Goal: Information Seeking & Learning: Learn about a topic

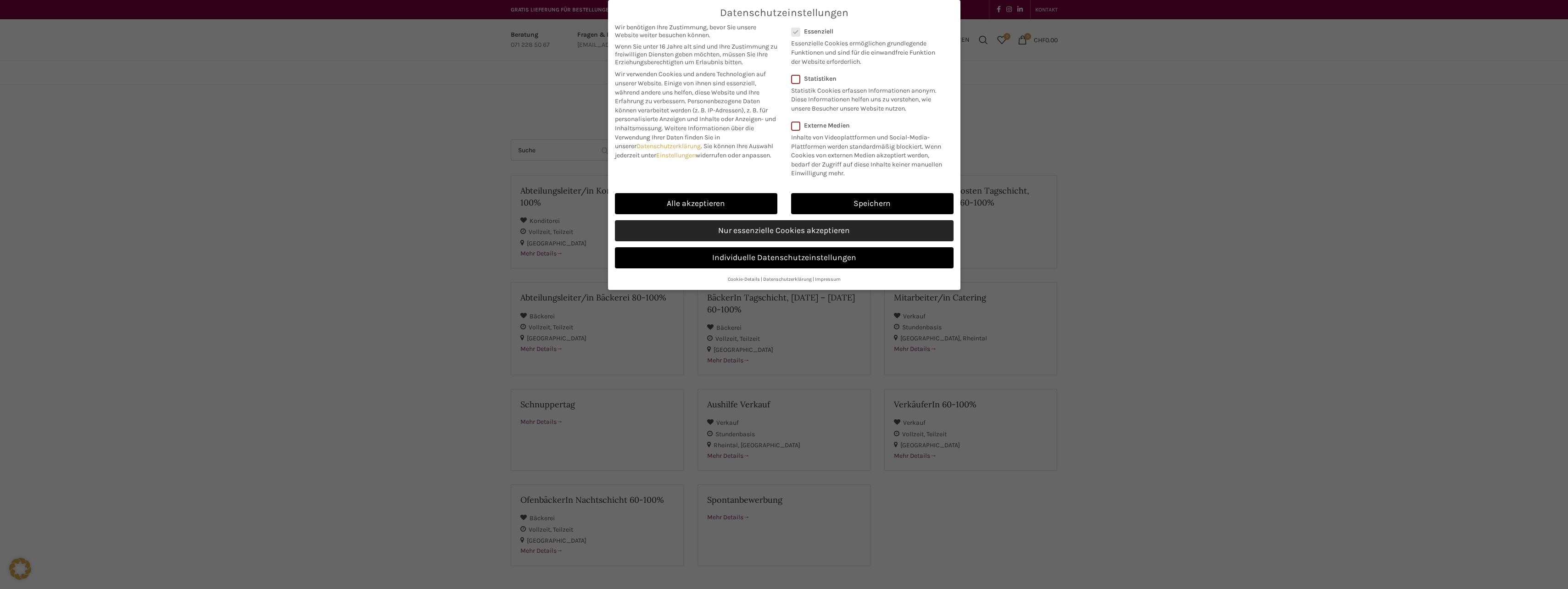
click at [793, 228] on link "Nur essenzielle Cookies akzeptieren" at bounding box center [784, 231] width 338 height 21
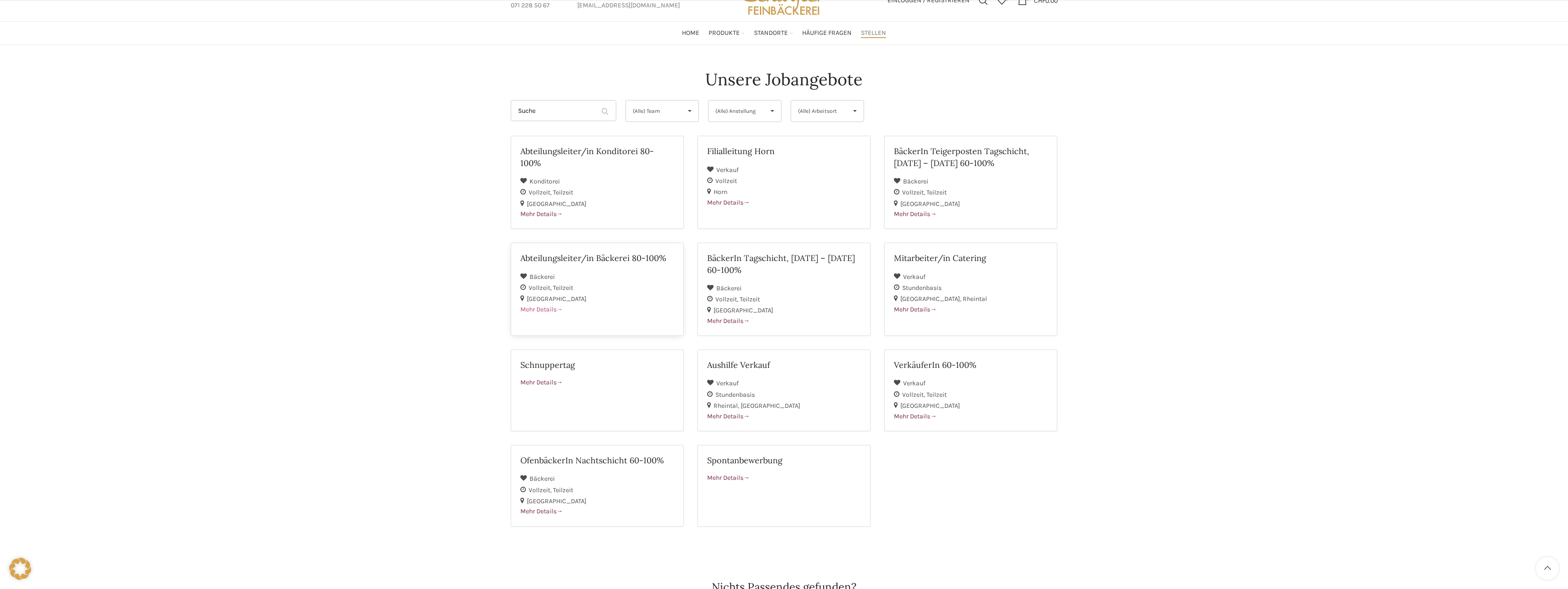
scroll to position [92, 0]
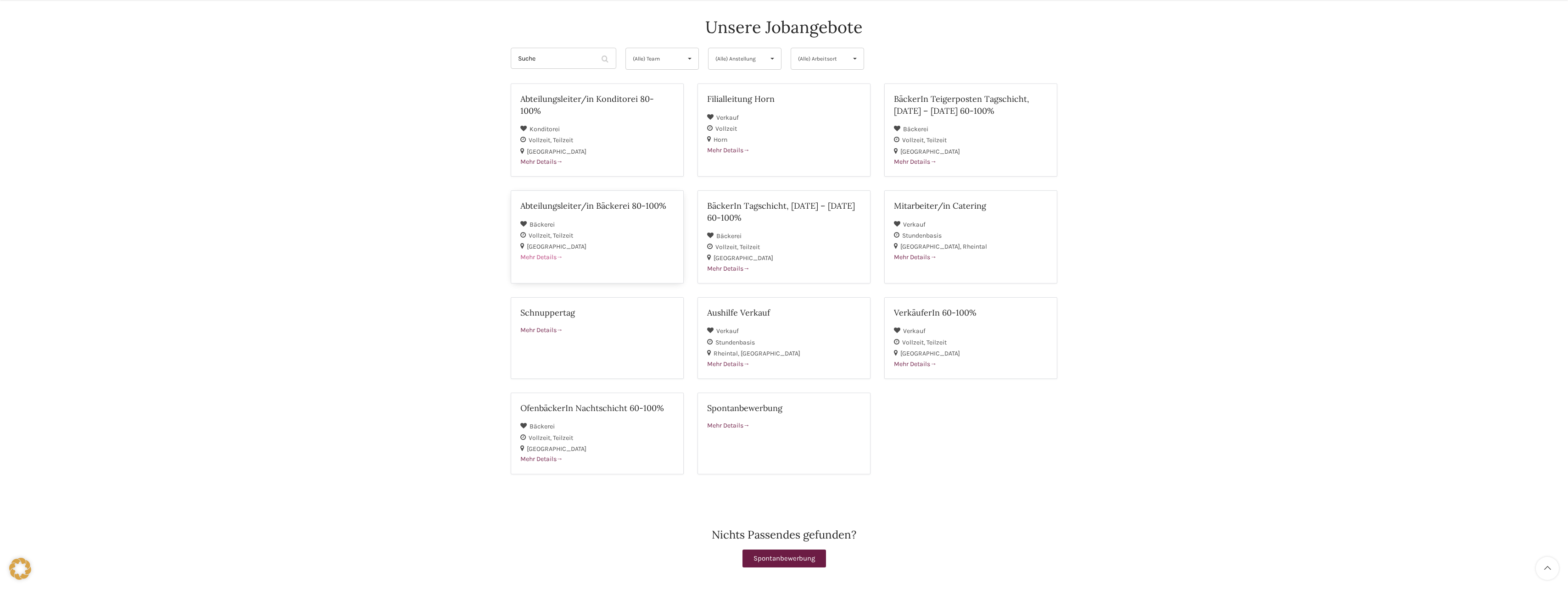
click at [620, 240] on div "Vollzeit Teilzeit" at bounding box center [597, 235] width 154 height 11
click at [569, 146] on div "[GEOGRAPHIC_DATA]" at bounding box center [597, 152] width 154 height 11
